Goal: Information Seeking & Learning: Learn about a topic

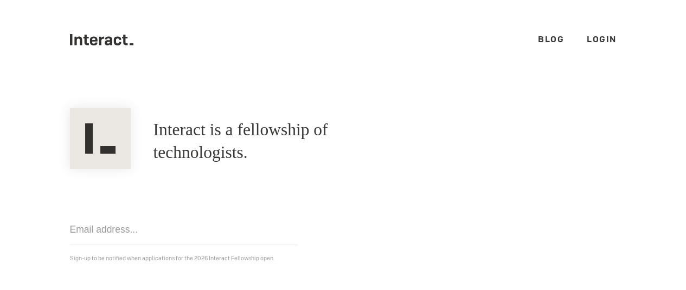
click at [548, 40] on link "Blog" at bounding box center [551, 39] width 26 height 11
drag, startPoint x: 258, startPoint y: 257, endPoint x: 195, endPoint y: 256, distance: 62.9
click at [202, 258] on p "Sign-up to be notified when applications for the 2026 Interact Fellowship open." at bounding box center [343, 258] width 546 height 11
click at [211, 257] on p "Sign-up to be notified when applications for the 2026 Interact Fellowship open." at bounding box center [343, 258] width 546 height 11
drag, startPoint x: 206, startPoint y: 257, endPoint x: 257, endPoint y: 256, distance: 50.4
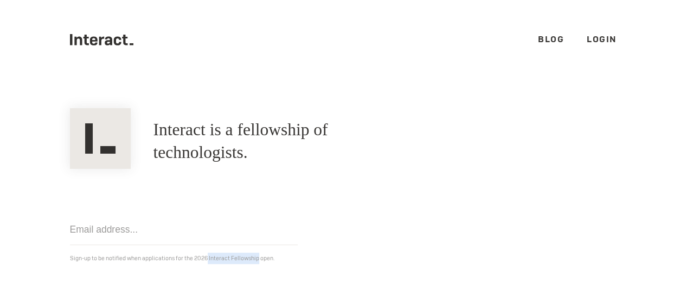
click at [257, 256] on p "Sign-up to be notified when applications for the 2026 Interact Fellowship open." at bounding box center [343, 258] width 546 height 11
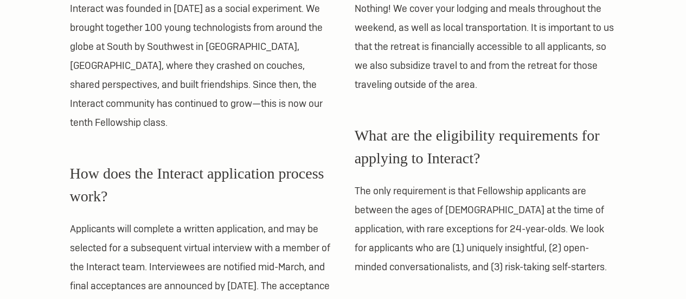
scroll to position [542, 0]
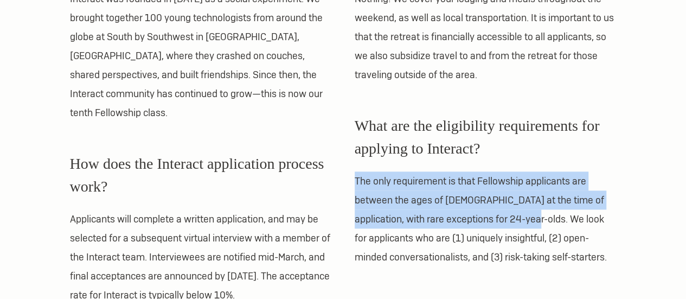
drag, startPoint x: 351, startPoint y: 176, endPoint x: 526, endPoint y: 217, distance: 179.3
click at [526, 217] on div "What is the Interact Fellowship? Interact Fellows attend two fully-sponsored su…" at bounding box center [343, 197] width 569 height 1017
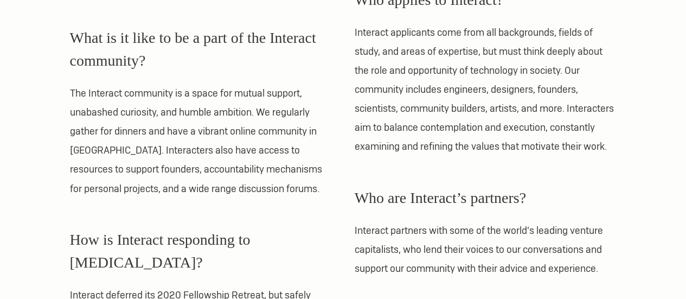
scroll to position [867, 0]
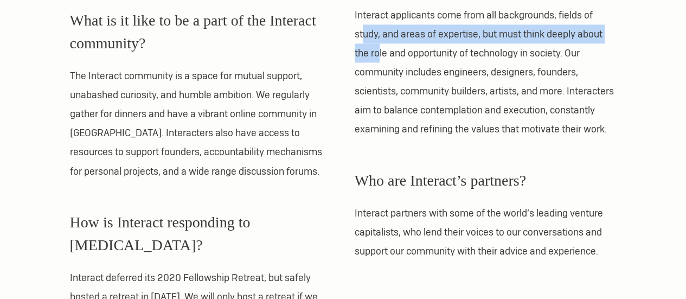
drag, startPoint x: 361, startPoint y: 38, endPoint x: 379, endPoint y: 52, distance: 23.2
click at [379, 52] on p "Interact applicants come from all backgrounds, fields of study, and areas of ex…" at bounding box center [485, 71] width 262 height 133
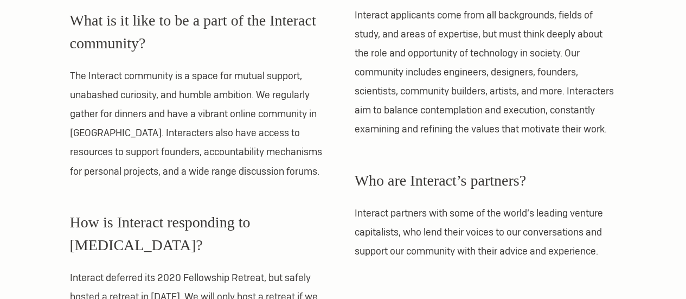
click at [413, 64] on p "Interact applicants come from all backgrounds, fields of study, and areas of ex…" at bounding box center [485, 71] width 262 height 133
